Goal: Task Accomplishment & Management: Manage account settings

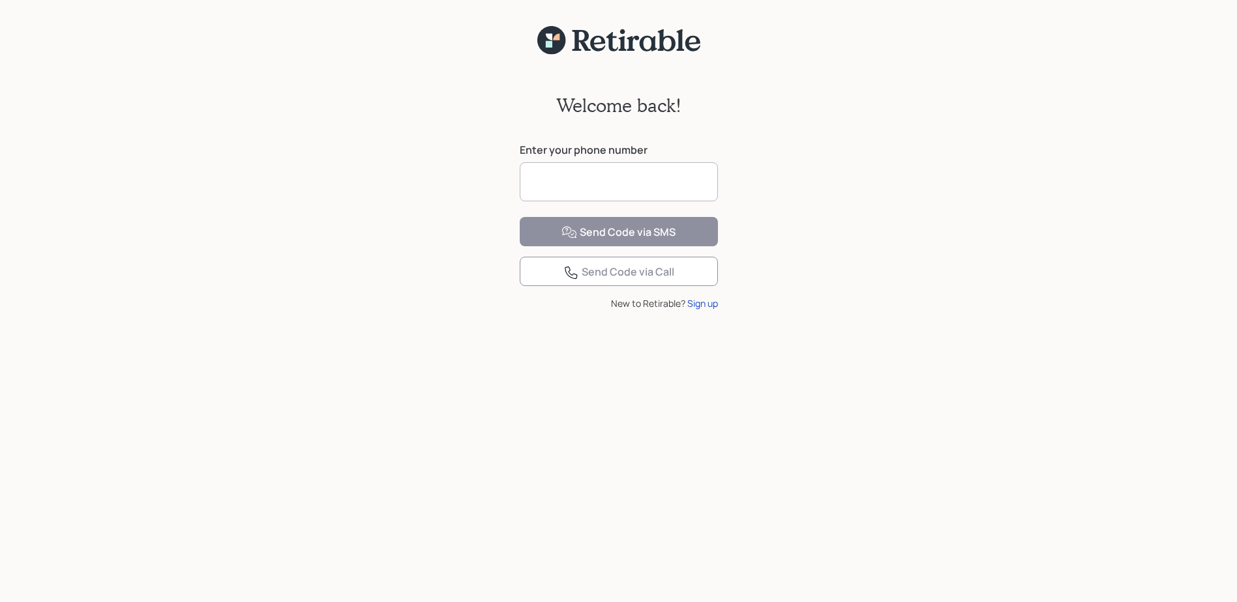
click at [548, 181] on input at bounding box center [619, 181] width 198 height 39
type input "**********"
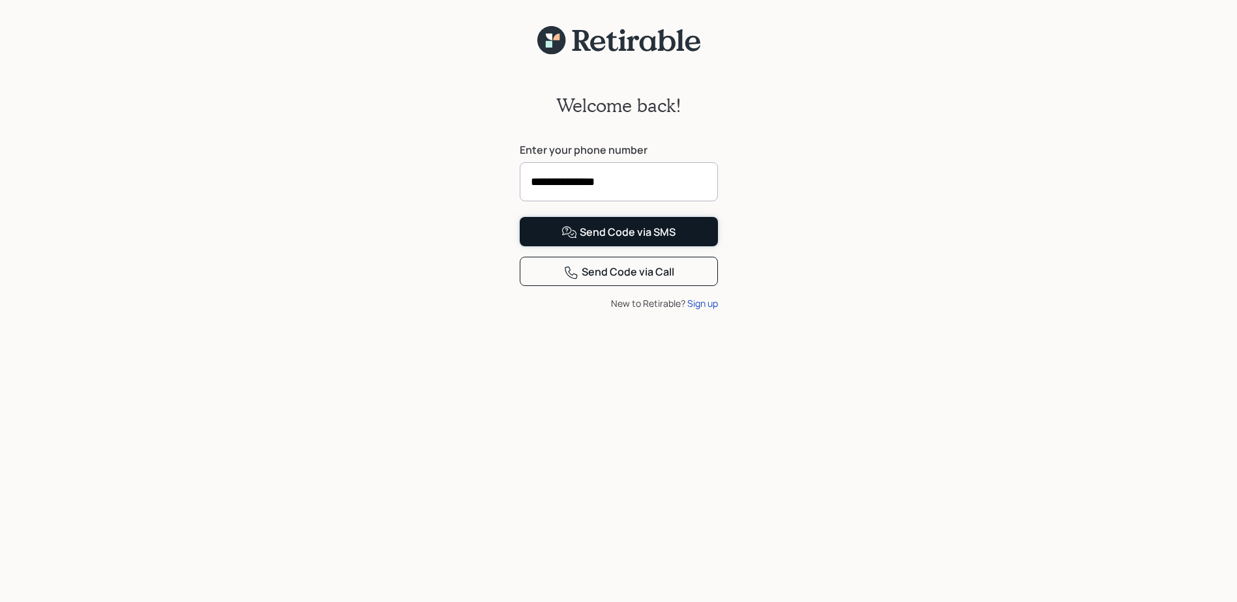
click at [604, 241] on div "Send Code via SMS" at bounding box center [618, 233] width 114 height 16
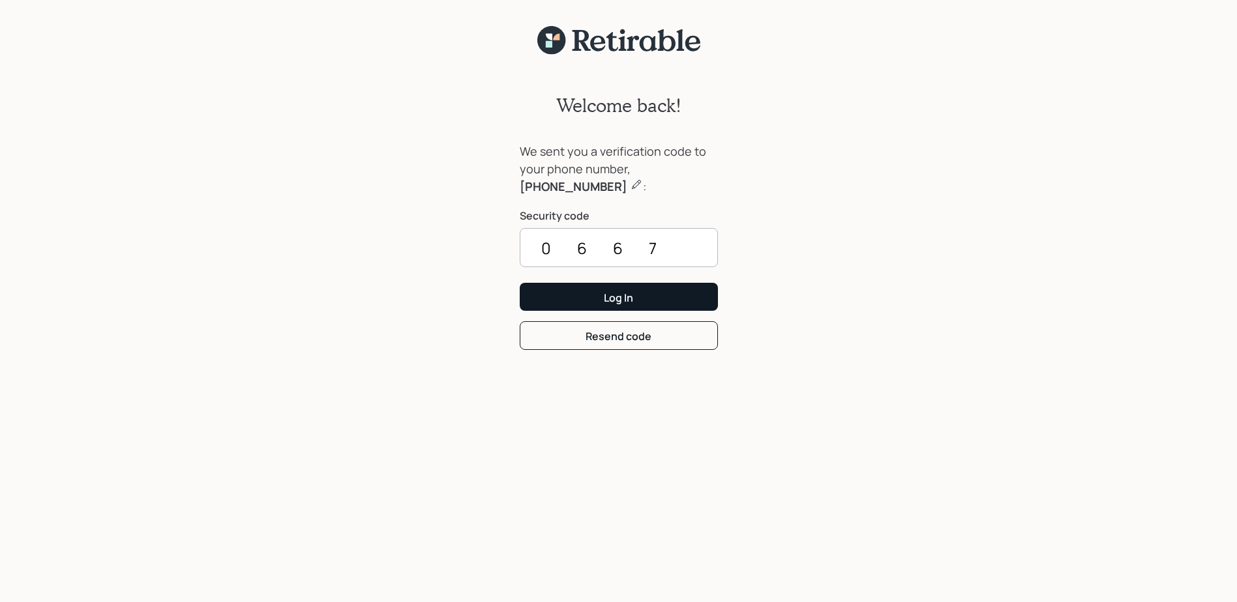
type input "0667"
click at [623, 302] on div "Log In" at bounding box center [618, 298] width 29 height 14
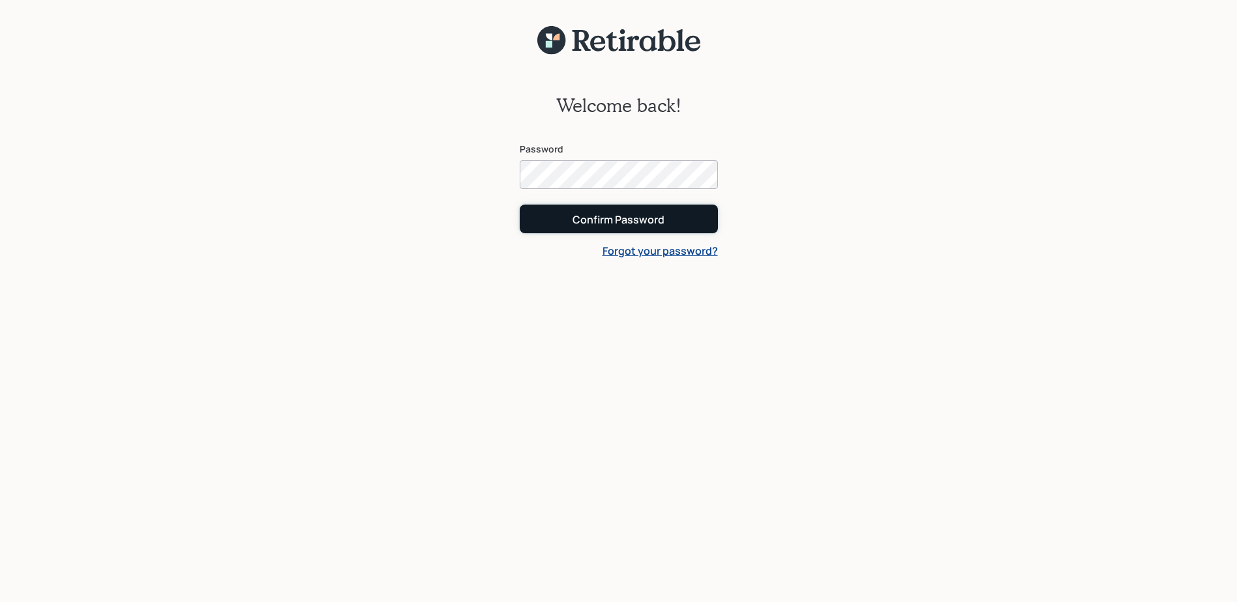
click at [599, 213] on div "Confirm Password" at bounding box center [618, 220] width 92 height 14
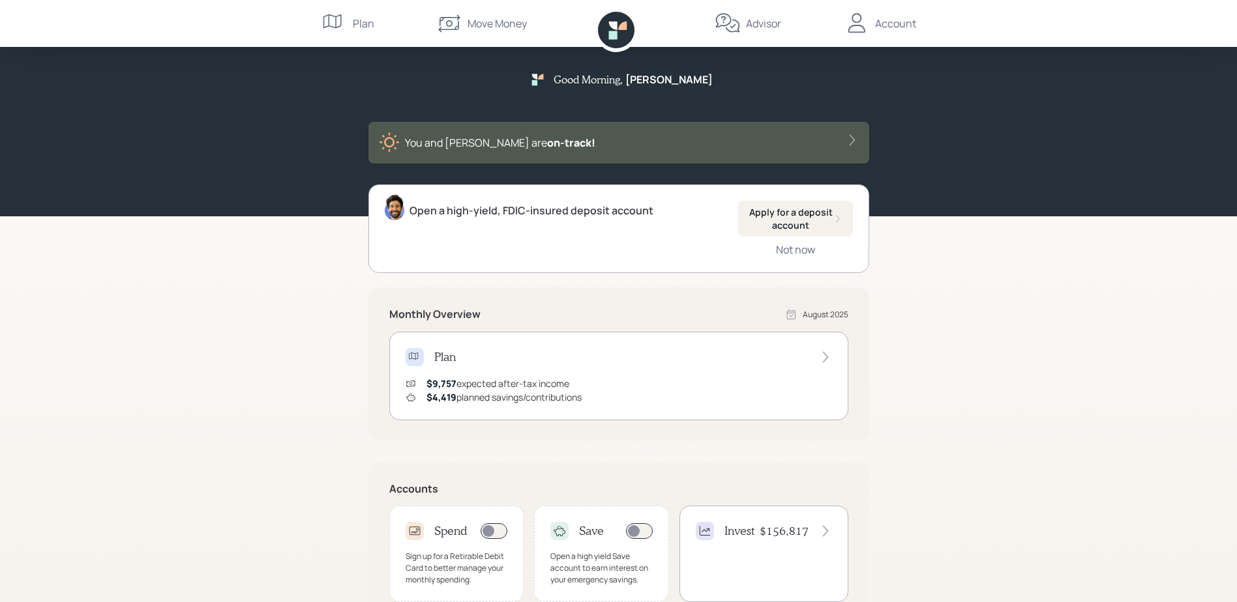
click at [489, 23] on div "Move Money" at bounding box center [497, 24] width 59 height 16
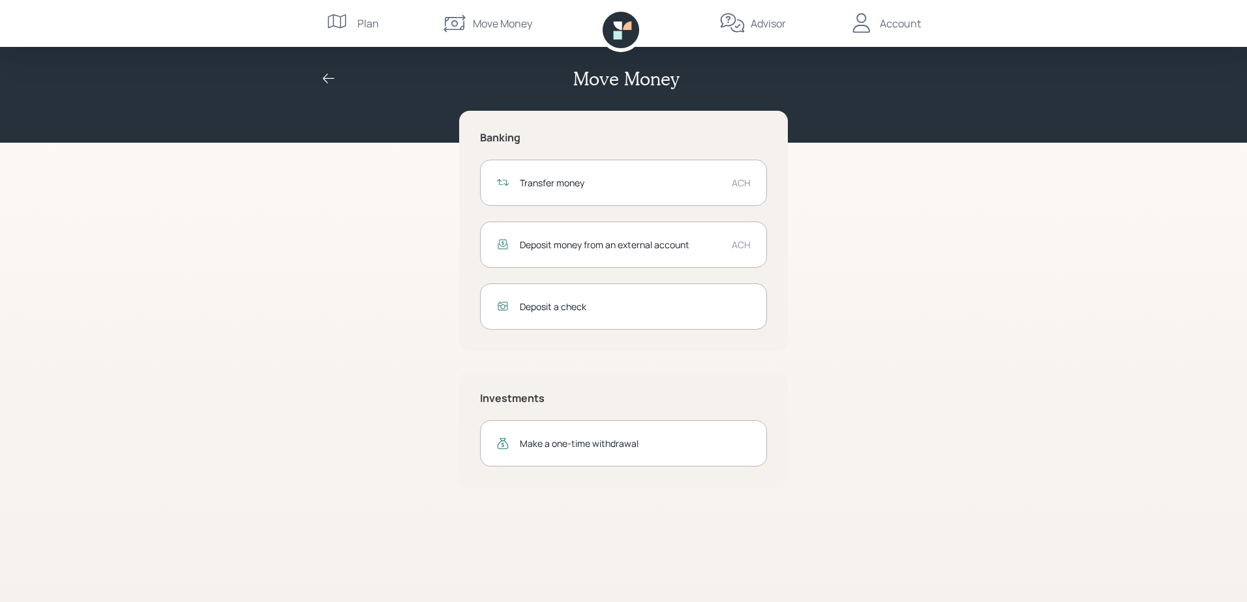
click at [600, 186] on div "Transfer money" at bounding box center [620, 183] width 201 height 14
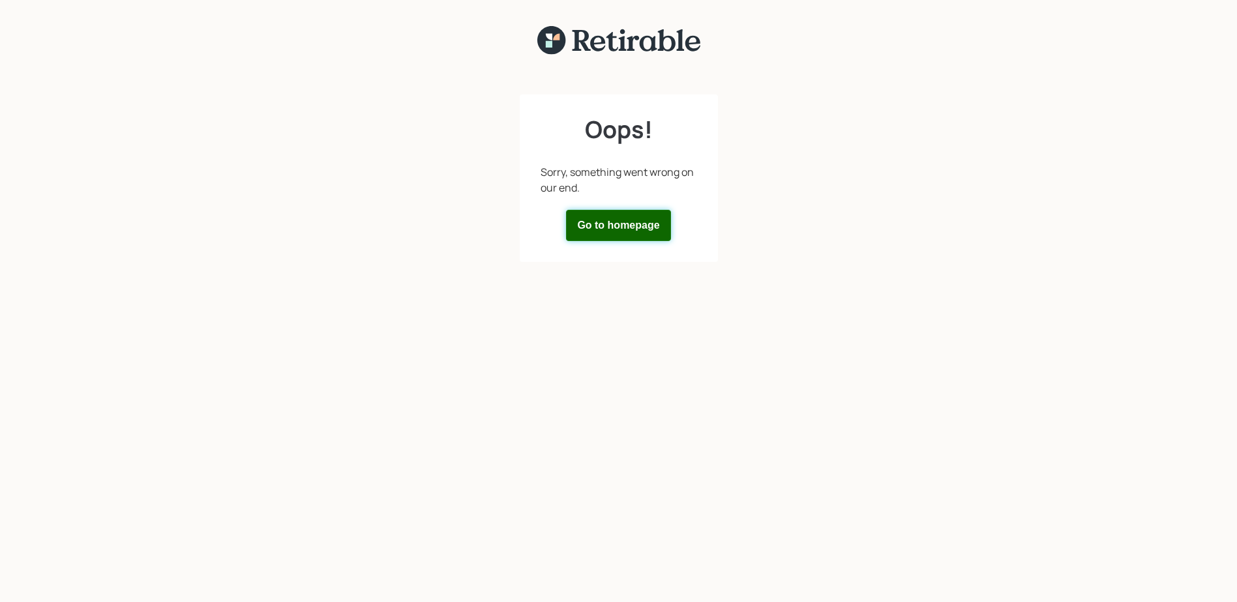
click at [603, 226] on button "Go to homepage" at bounding box center [618, 225] width 104 height 31
